Goal: Transaction & Acquisition: Download file/media

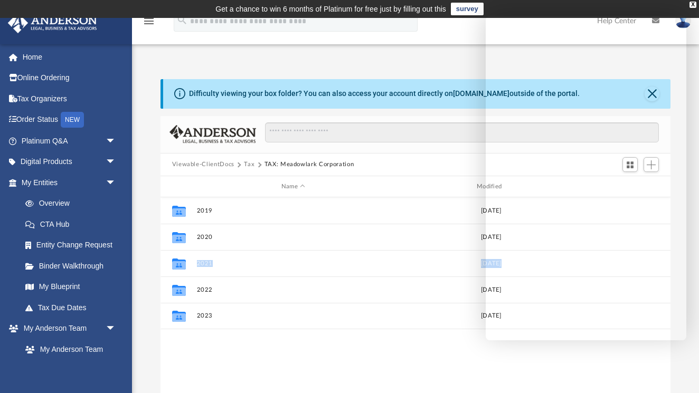
scroll to position [240, 510]
click at [693, 4] on div "X" at bounding box center [693, 5] width 7 height 6
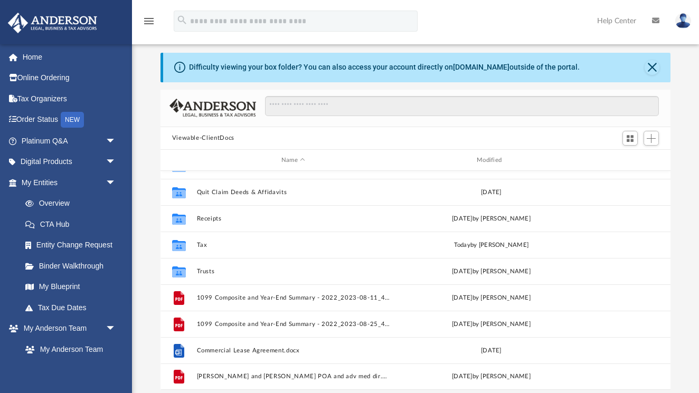
scroll to position [6, 0]
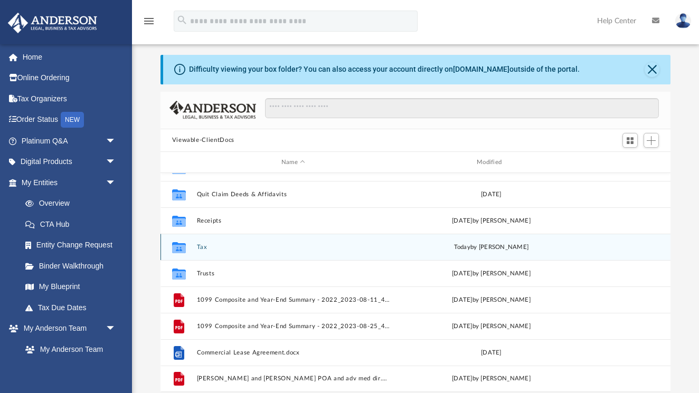
click at [181, 247] on icon "grid" at bounding box center [179, 247] width 14 height 11
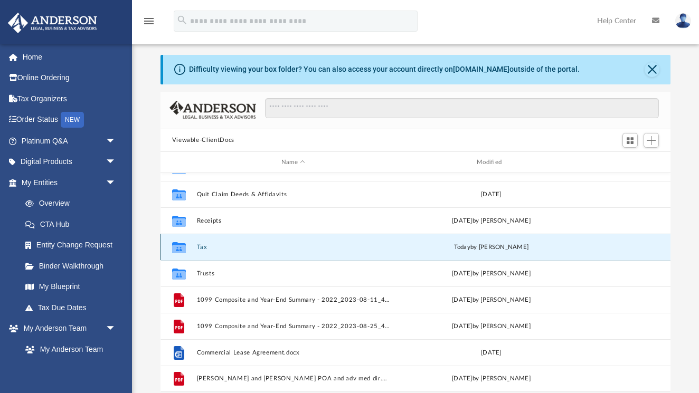
click at [181, 247] on icon "grid" at bounding box center [179, 247] width 14 height 11
click at [202, 248] on button "Tax" at bounding box center [292, 247] width 193 height 7
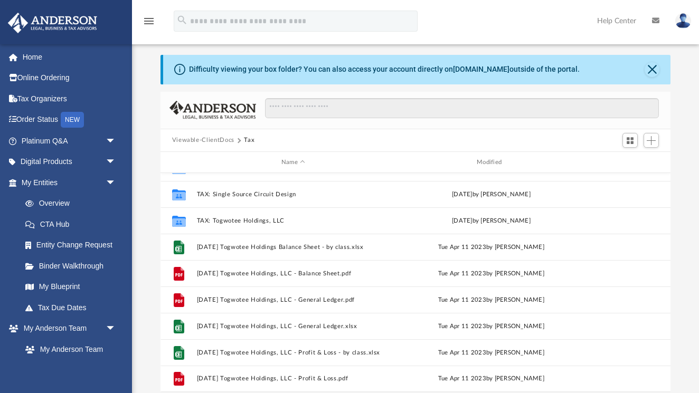
scroll to position [177, 0]
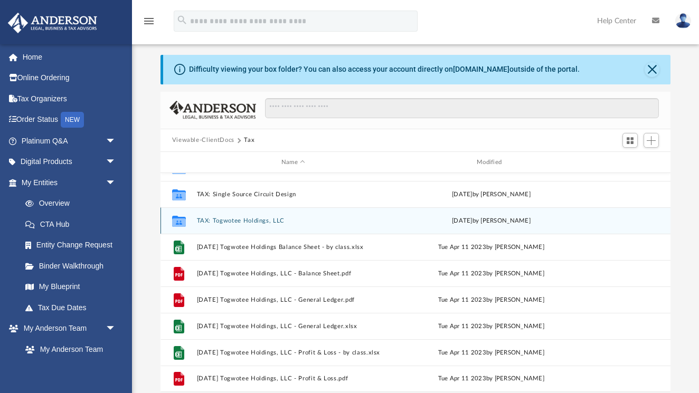
click at [238, 221] on button "TAX: Togwotee Holdings, LLC" at bounding box center [292, 221] width 193 height 7
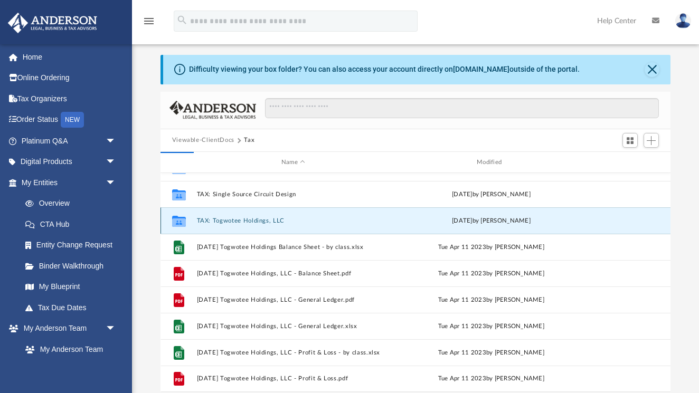
scroll to position [0, 0]
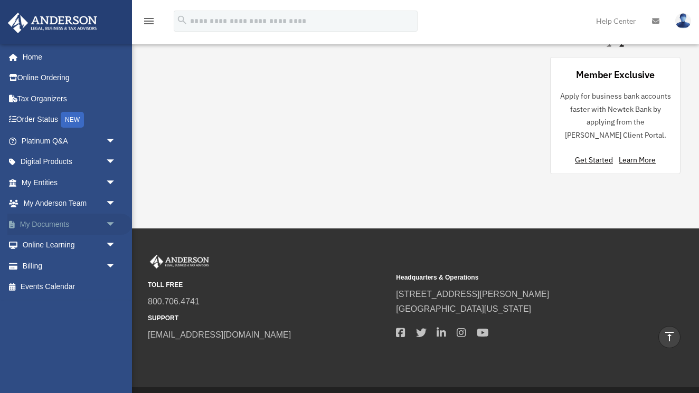
click at [72, 223] on link "My Documents arrow_drop_down" at bounding box center [69, 224] width 125 height 21
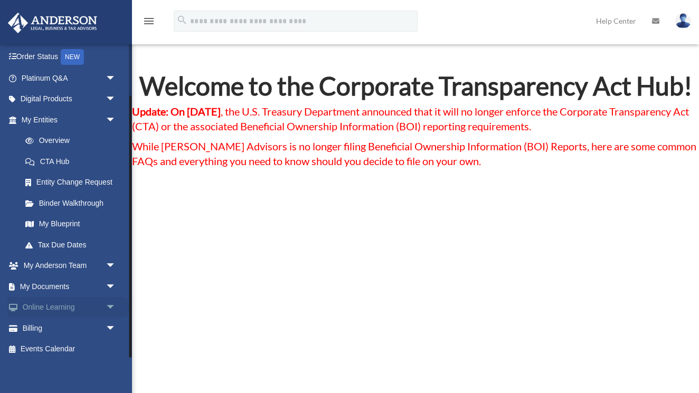
scroll to position [62, 0]
click at [106, 282] on span "arrow_drop_down" at bounding box center [116, 288] width 21 height 22
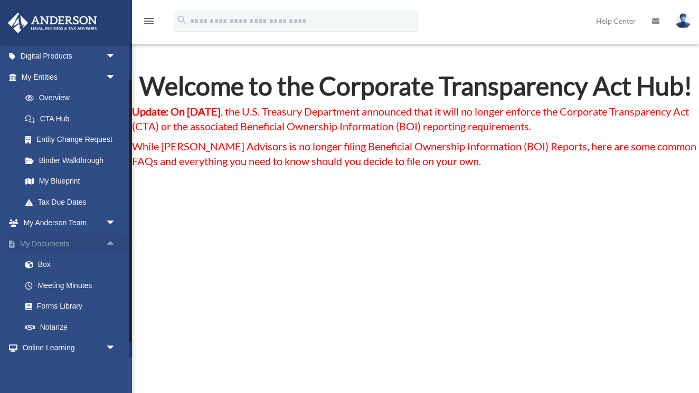
scroll to position [127, 0]
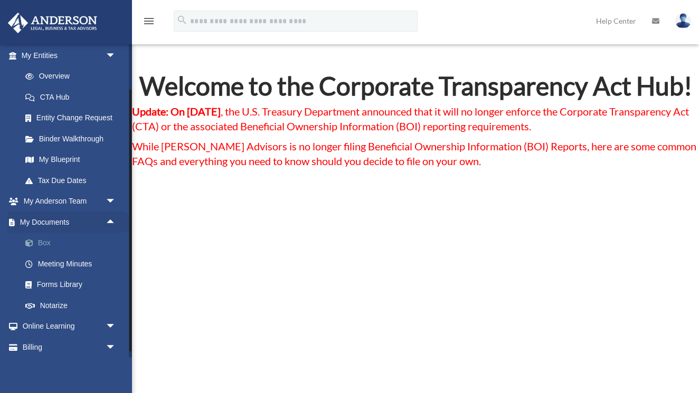
click at [46, 238] on link "Box" at bounding box center [73, 243] width 117 height 21
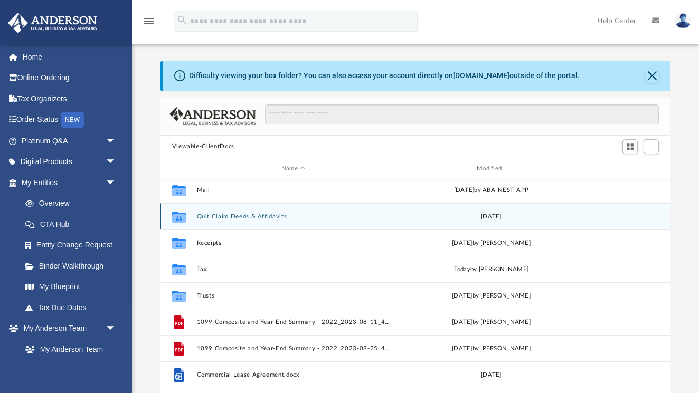
scroll to position [112, 0]
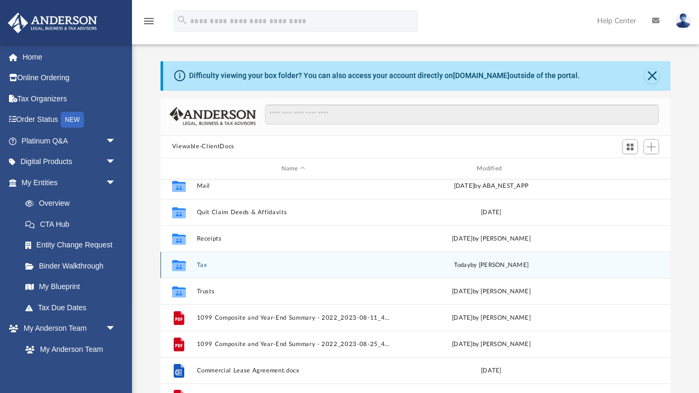
click at [200, 263] on button "Tax" at bounding box center [292, 265] width 193 height 7
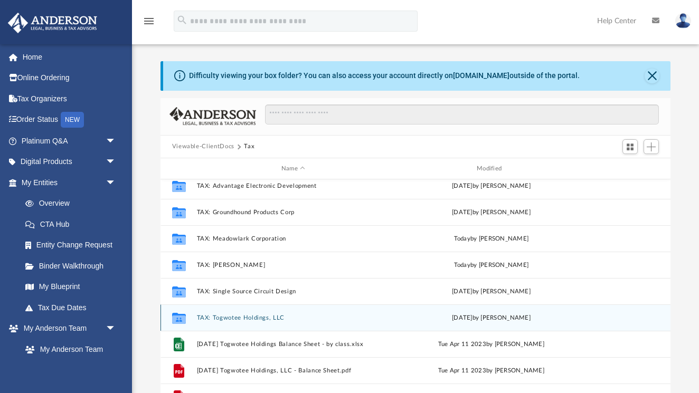
scroll to position [79, 0]
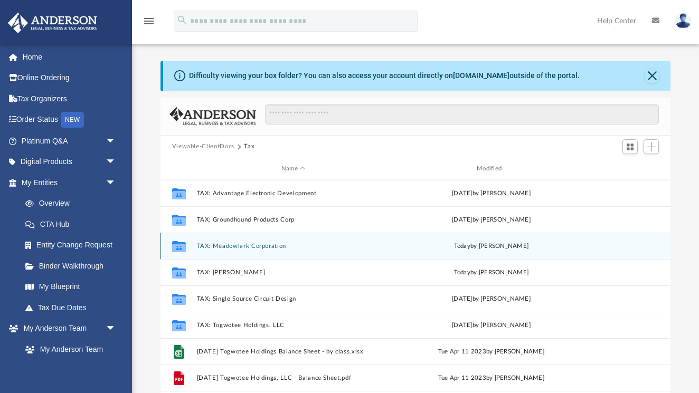
click at [215, 247] on button "TAX: Meadowlark Corporation" at bounding box center [292, 246] width 193 height 7
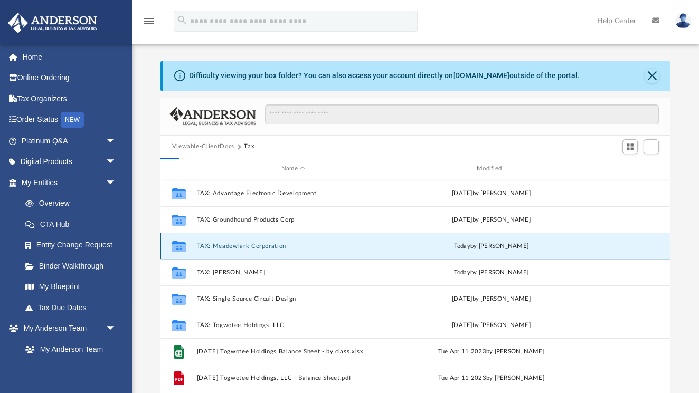
scroll to position [0, 0]
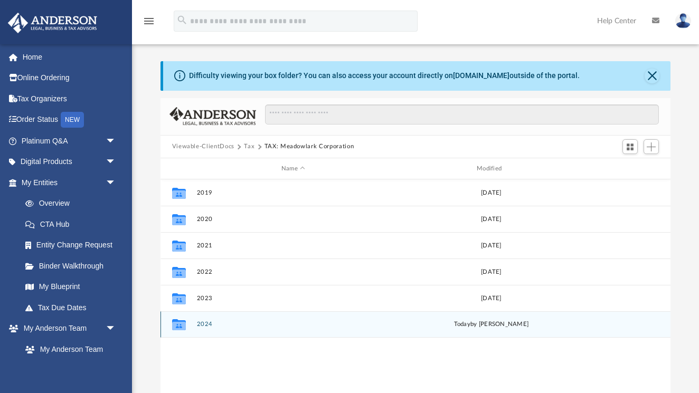
click at [206, 326] on button "2024" at bounding box center [292, 325] width 193 height 7
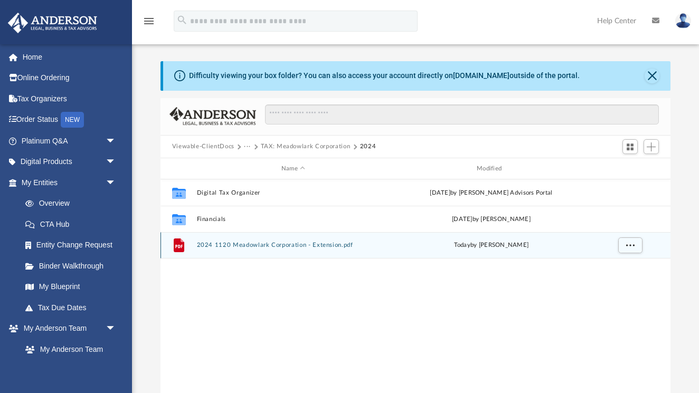
click at [246, 245] on button "2024 1120 Meadowlark Corporation - Extension.pdf" at bounding box center [292, 245] width 193 height 7
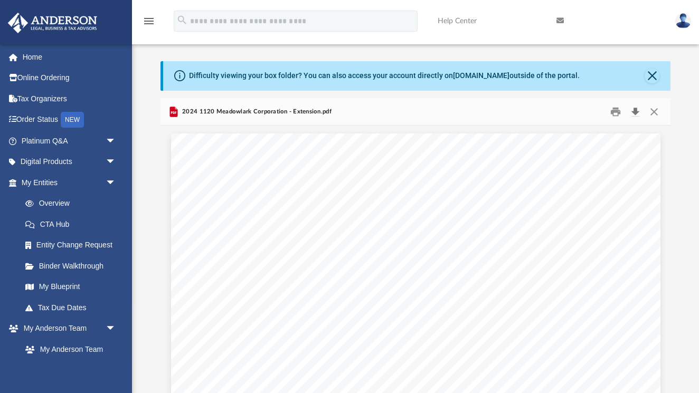
click at [638, 111] on button "Download" at bounding box center [635, 112] width 19 height 16
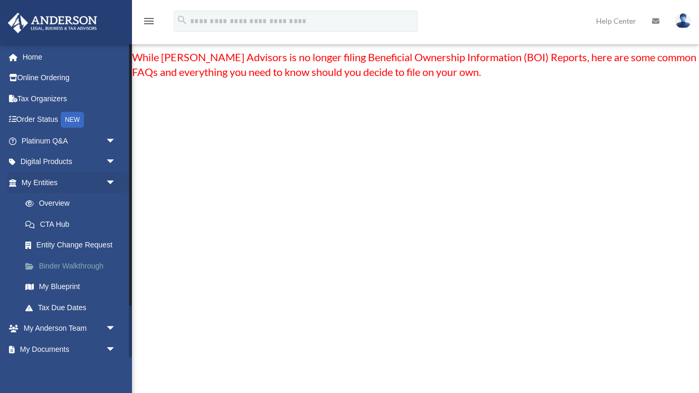
scroll to position [89, 0]
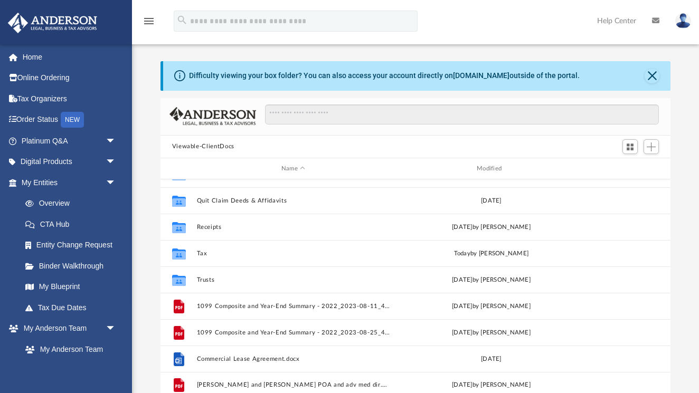
scroll to position [124, 0]
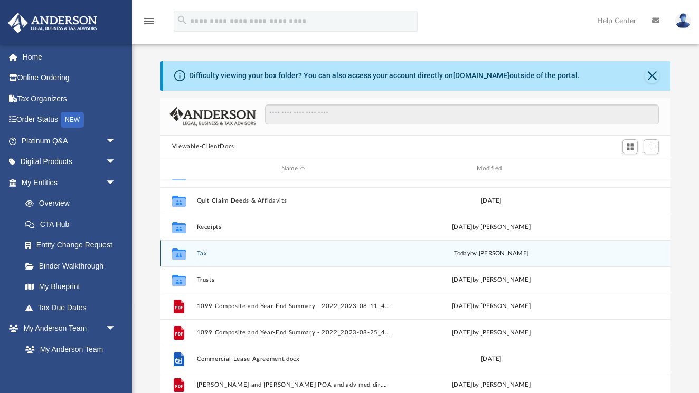
click at [180, 253] on icon "grid" at bounding box center [179, 254] width 14 height 11
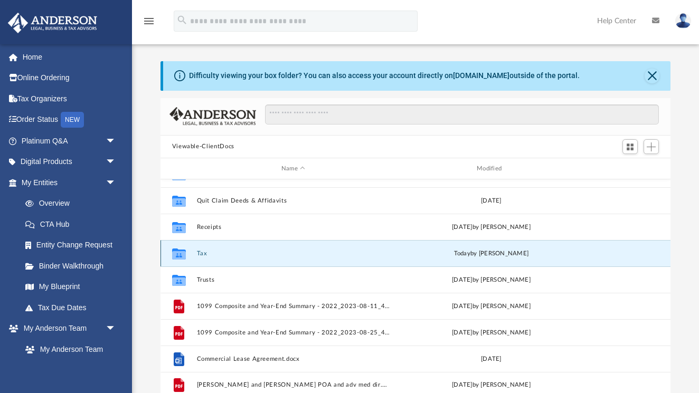
click at [202, 254] on button "Tax" at bounding box center [292, 253] width 193 height 7
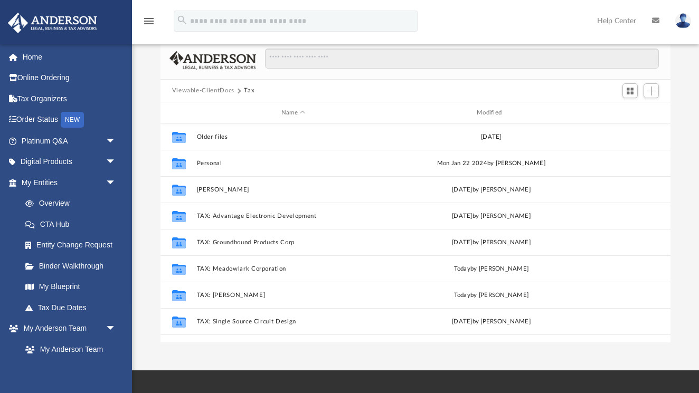
scroll to position [0, 0]
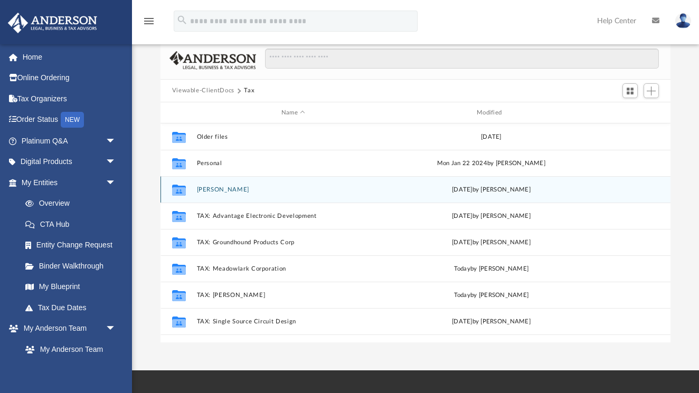
click at [213, 189] on button "[PERSON_NAME]" at bounding box center [292, 189] width 193 height 7
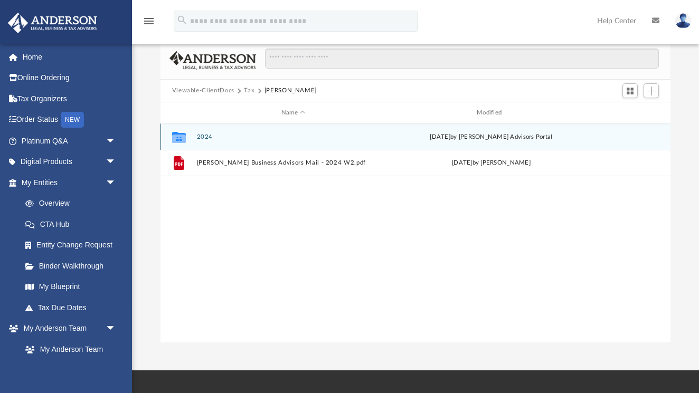
click at [206, 135] on button "2024" at bounding box center [292, 137] width 193 height 7
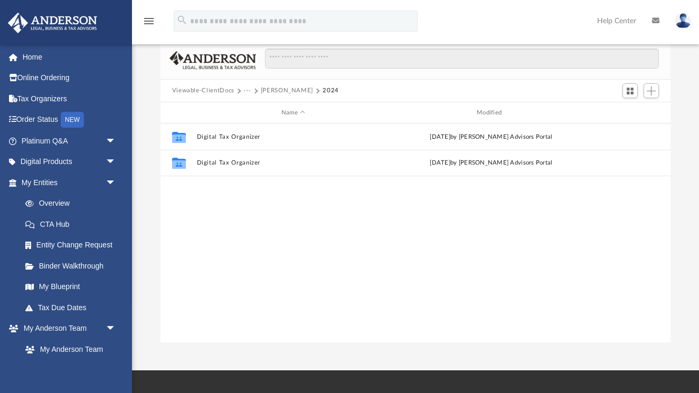
click at [247, 92] on button "···" at bounding box center [247, 91] width 7 height 10
click at [256, 109] on li "Tax" at bounding box center [253, 109] width 10 height 11
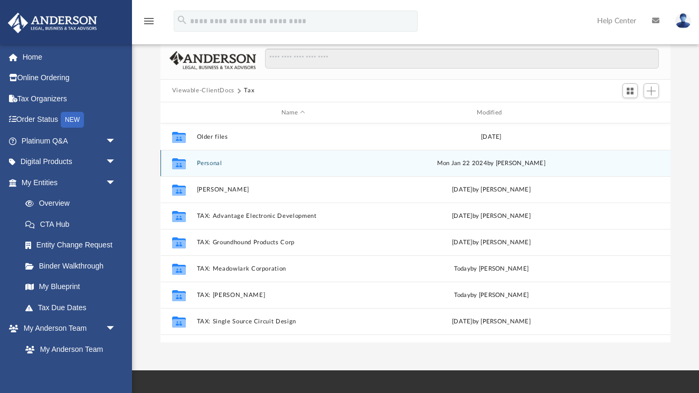
click at [210, 164] on button "Personal" at bounding box center [292, 163] width 193 height 7
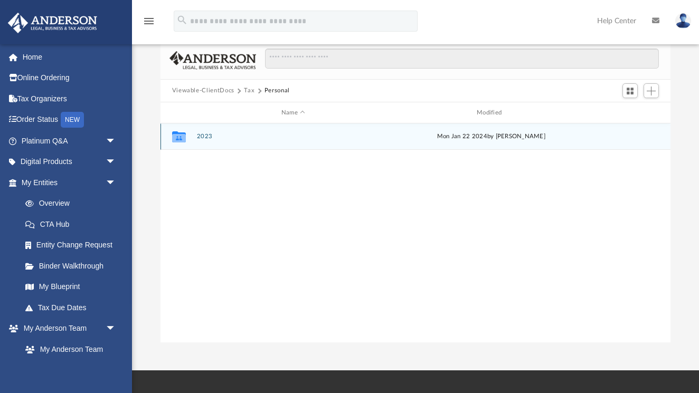
click at [205, 138] on button "2023" at bounding box center [292, 137] width 193 height 7
click at [205, 138] on button "2023 ORGANIZER - [PERSON_NAME].pdf" at bounding box center [292, 137] width 193 height 7
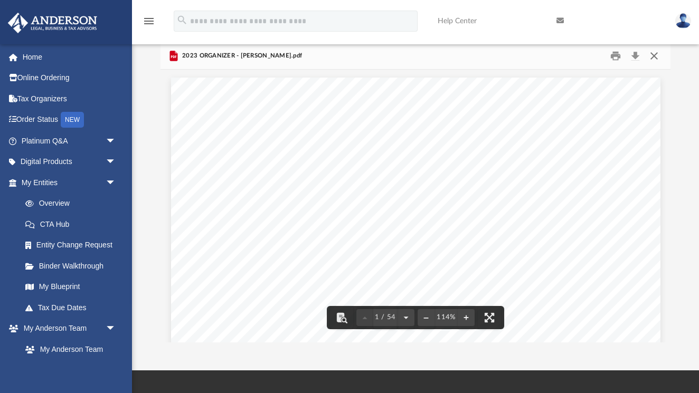
click at [655, 55] on button "Close" at bounding box center [654, 56] width 19 height 16
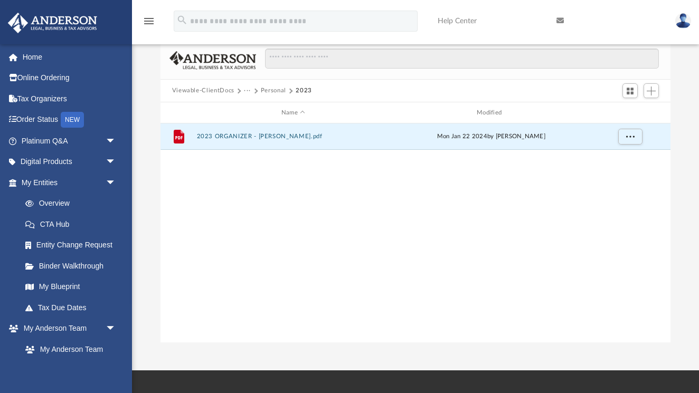
click at [246, 91] on button "···" at bounding box center [247, 91] width 7 height 10
click at [253, 110] on li "Tax" at bounding box center [253, 109] width 10 height 11
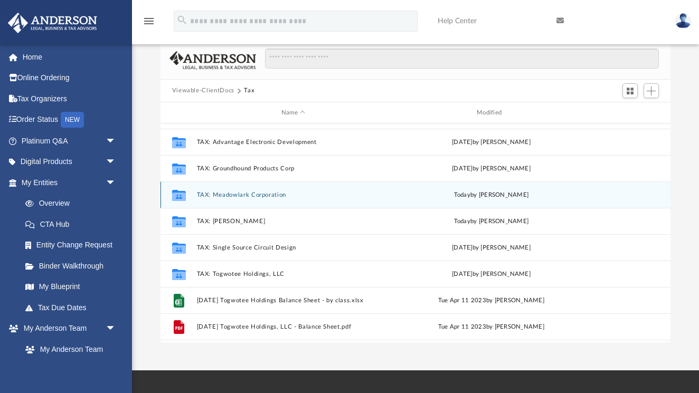
scroll to position [76, 0]
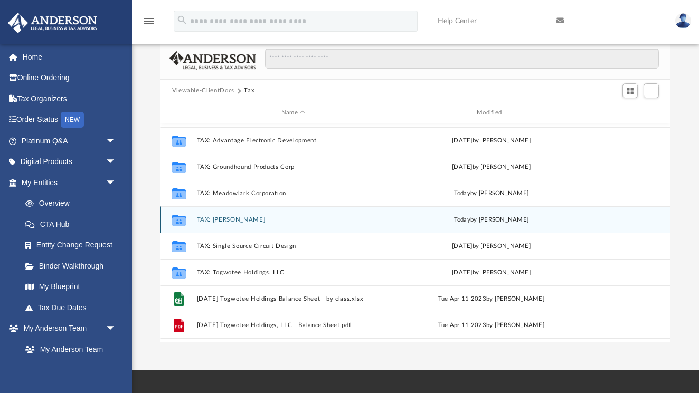
click at [238, 221] on button "TAX: [PERSON_NAME]" at bounding box center [292, 220] width 193 height 7
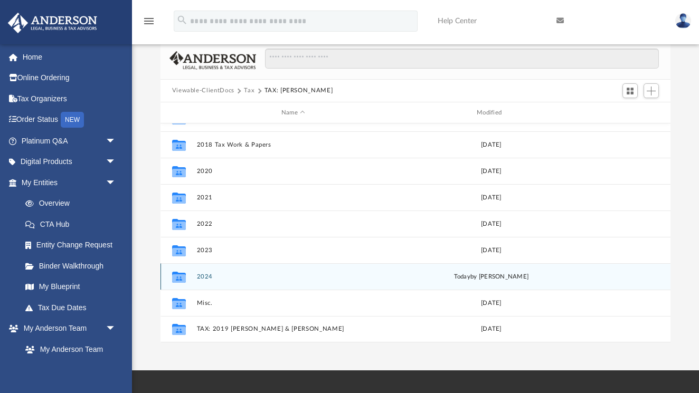
scroll to position [71, 0]
click at [206, 277] on button "2024" at bounding box center [292, 277] width 193 height 7
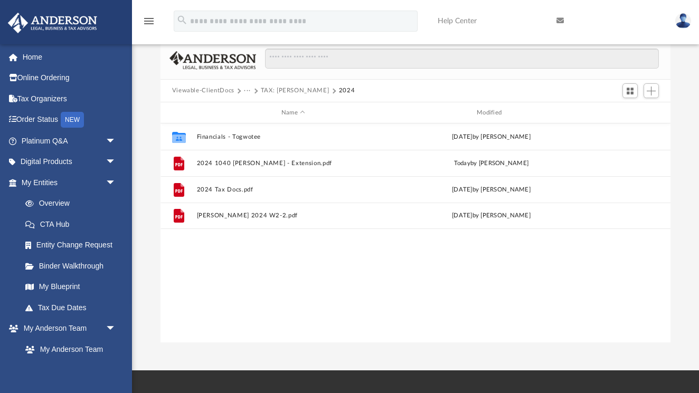
scroll to position [0, 0]
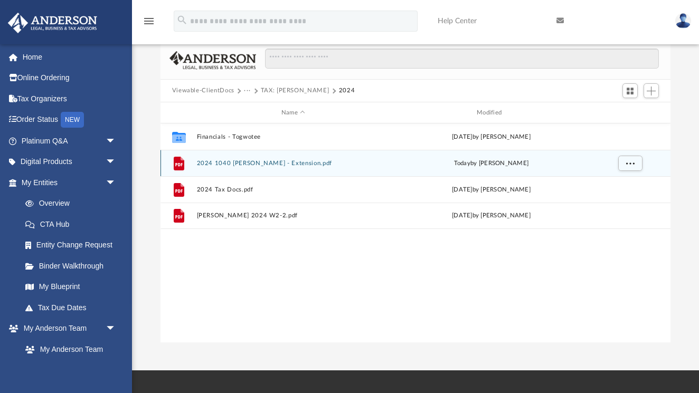
click at [240, 163] on button "2024 1040 [PERSON_NAME] - Extension.pdf" at bounding box center [292, 163] width 193 height 7
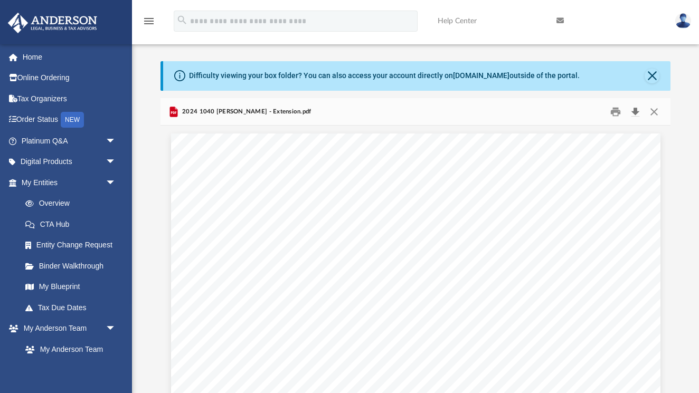
click at [635, 108] on button "Download" at bounding box center [635, 112] width 19 height 16
click at [652, 74] on button "Close" at bounding box center [652, 76] width 15 height 15
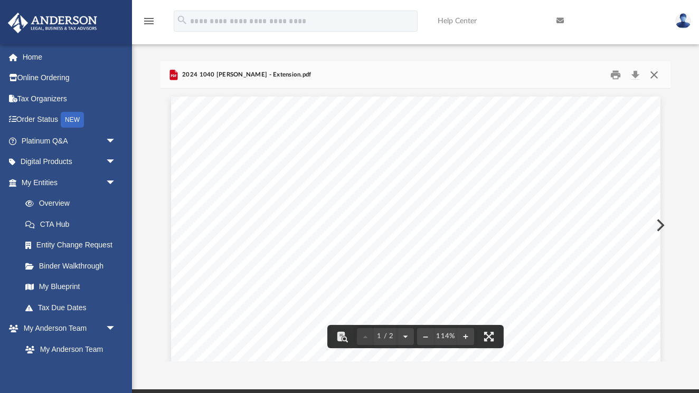
click at [653, 72] on button "Close" at bounding box center [654, 75] width 19 height 16
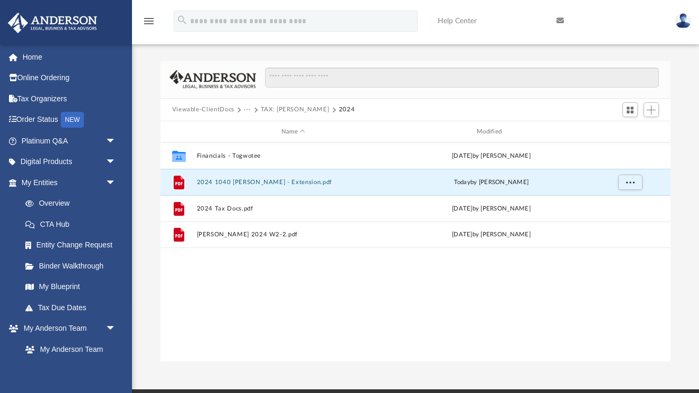
click at [244, 108] on button "···" at bounding box center [247, 110] width 7 height 10
click at [251, 128] on li "Tax" at bounding box center [253, 128] width 10 height 11
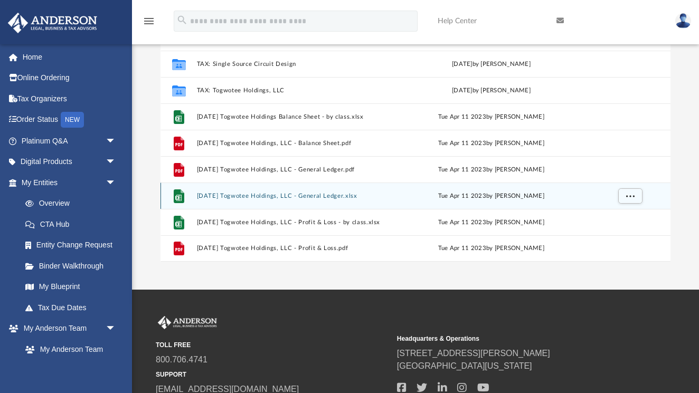
scroll to position [104, 0]
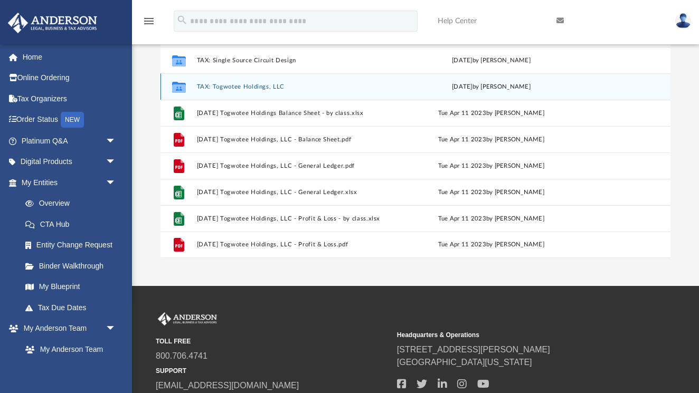
click at [233, 85] on button "TAX: Togwotee Holdings, LLC" at bounding box center [292, 86] width 193 height 7
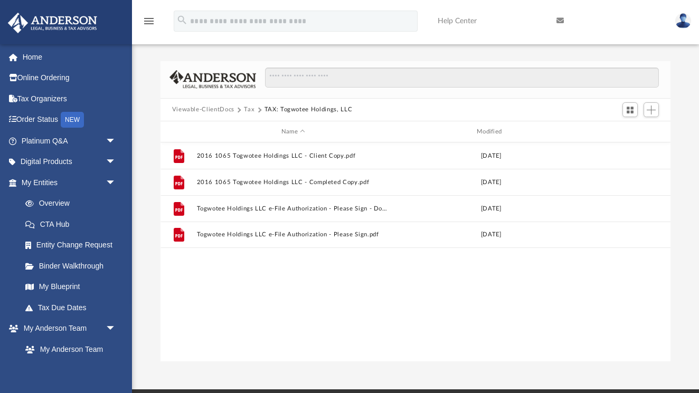
scroll to position [1, 0]
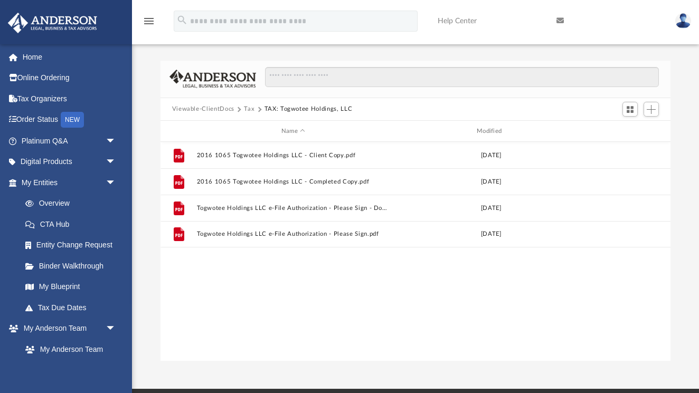
click at [247, 107] on button "Tax" at bounding box center [249, 110] width 11 height 10
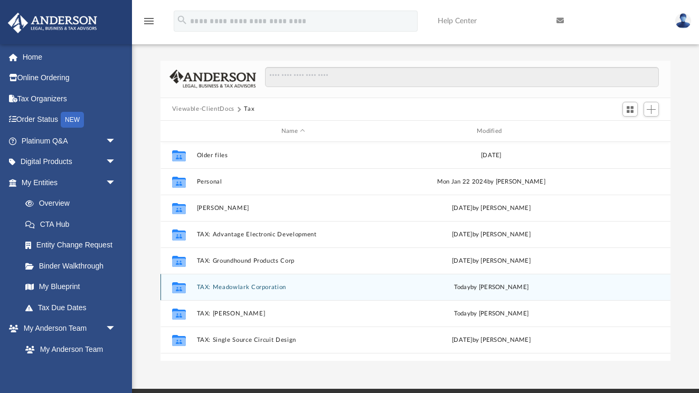
scroll to position [0, 0]
